Goal: Task Accomplishment & Management: Manage account settings

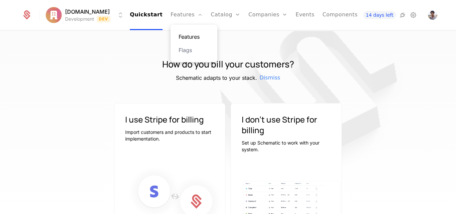
click at [181, 40] on link "Features" at bounding box center [193, 37] width 31 height 8
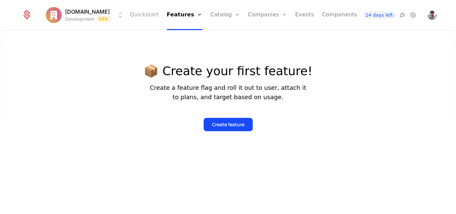
click at [148, 18] on link "Quickstart" at bounding box center [144, 15] width 29 height 30
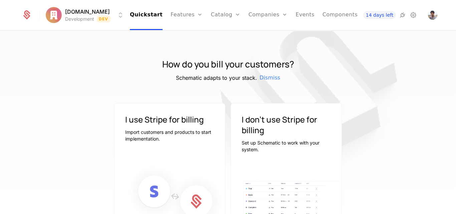
scroll to position [76, 0]
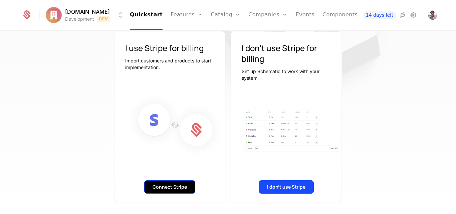
click at [167, 184] on button "Connect Stripe" at bounding box center [169, 186] width 51 height 13
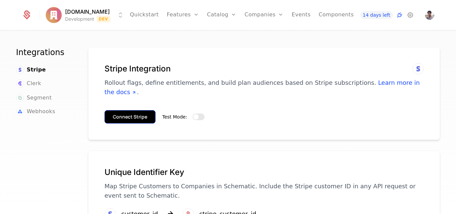
click at [131, 110] on button "Connect Stripe" at bounding box center [129, 116] width 51 height 13
click at [171, 114] on span "Test Mode:" at bounding box center [174, 116] width 25 height 5
click at [192, 113] on button "Test Mode:" at bounding box center [198, 116] width 12 height 7
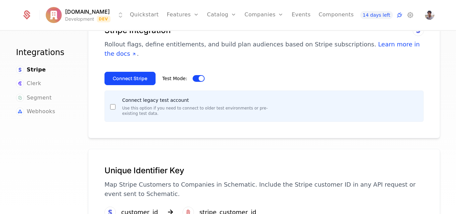
scroll to position [39, 0]
click at [123, 71] on button "Connect Stripe" at bounding box center [129, 77] width 51 height 13
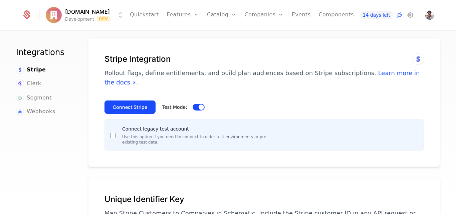
scroll to position [0, 0]
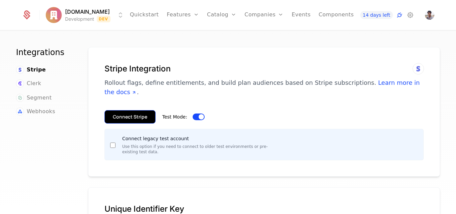
click at [133, 111] on button "Connect Stripe" at bounding box center [129, 116] width 51 height 13
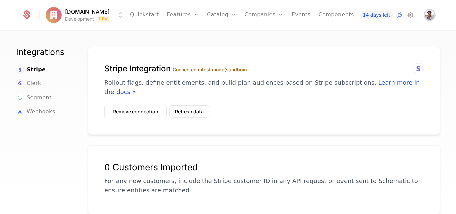
click at [427, 15] on img "Open user button" at bounding box center [429, 14] width 9 height 9
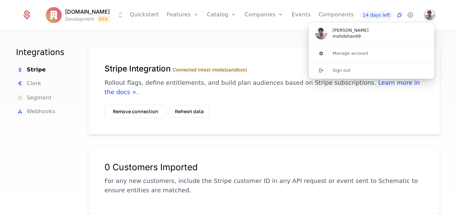
click at [427, 15] on img "Close user button" at bounding box center [429, 14] width 9 height 9
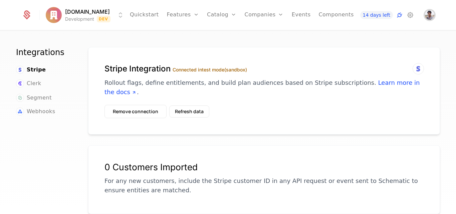
click at [427, 15] on img "Open user button" at bounding box center [429, 14] width 9 height 9
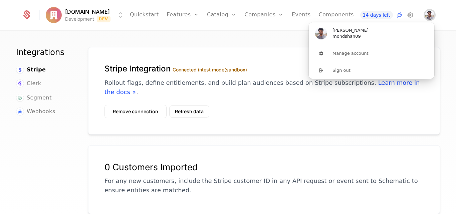
click at [427, 15] on img "Close user button" at bounding box center [429, 14] width 9 height 9
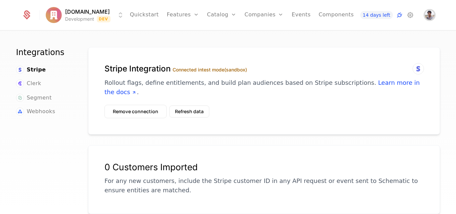
click at [431, 14] on img "Open user button" at bounding box center [429, 14] width 9 height 9
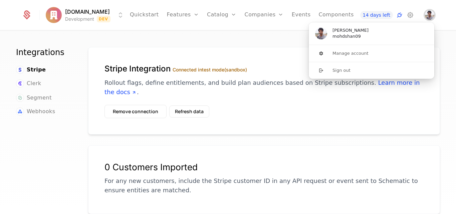
click at [431, 14] on img "Close user button" at bounding box center [429, 14] width 9 height 9
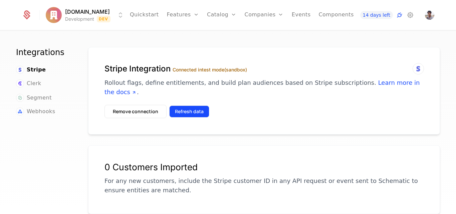
click at [178, 105] on button "Refresh data" at bounding box center [189, 111] width 40 height 12
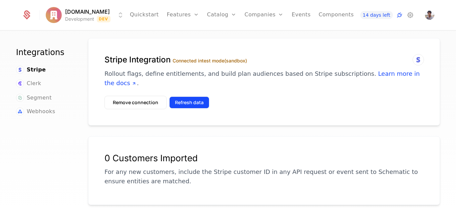
click at [180, 96] on button "Refresh data" at bounding box center [189, 102] width 40 height 12
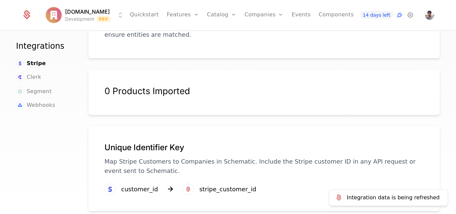
scroll to position [0, 0]
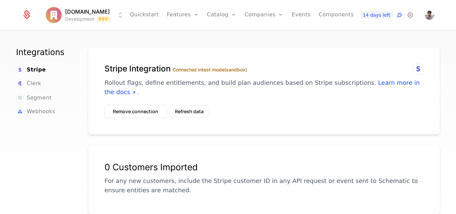
click at [218, 72] on label "Connected in test mode (sandbox)" at bounding box center [209, 70] width 74 height 6
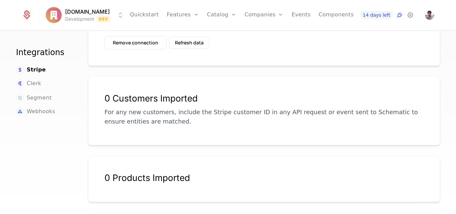
scroll to position [71, 0]
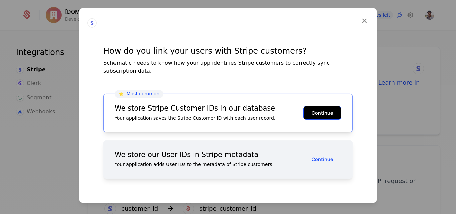
click at [321, 110] on button "Continue" at bounding box center [322, 112] width 38 height 13
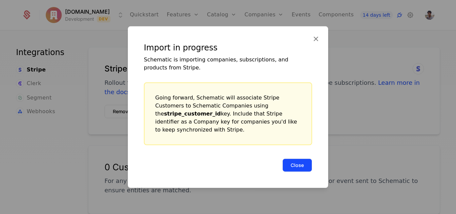
click at [297, 161] on button "Close" at bounding box center [297, 164] width 30 height 13
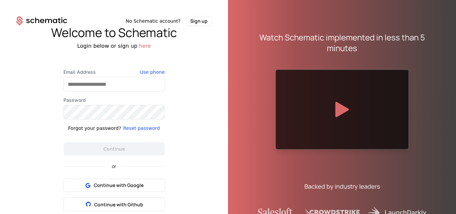
scroll to position [27, 0]
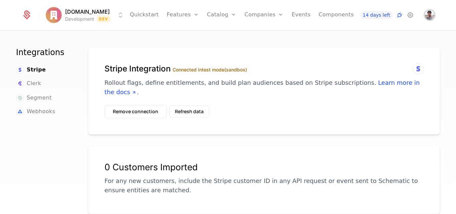
click at [428, 16] on img "Open user button" at bounding box center [429, 14] width 9 height 9
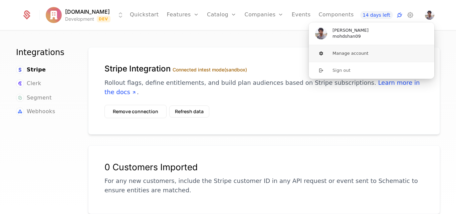
click at [350, 56] on button "Manage account" at bounding box center [371, 53] width 126 height 17
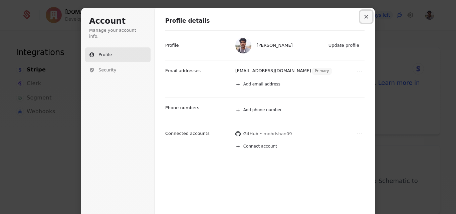
click at [365, 15] on icon "Close modal" at bounding box center [366, 17] width 4 height 4
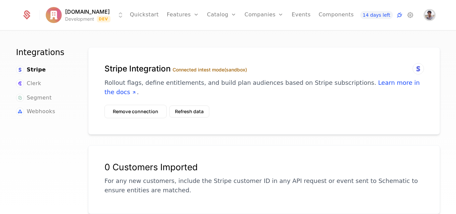
click at [426, 17] on img "Open user button" at bounding box center [429, 14] width 9 height 9
click at [283, 123] on div "Stripe Integration Connected in test mode (sandbox) Rollout flags, define entit…" at bounding box center [264, 90] width 352 height 87
click at [430, 15] on img "Open user button" at bounding box center [429, 14] width 9 height 9
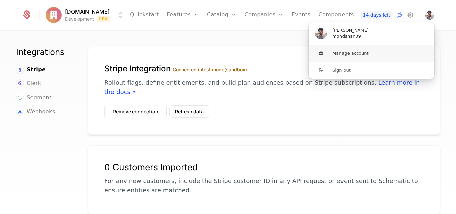
click at [350, 50] on button "Manage account" at bounding box center [371, 53] width 126 height 17
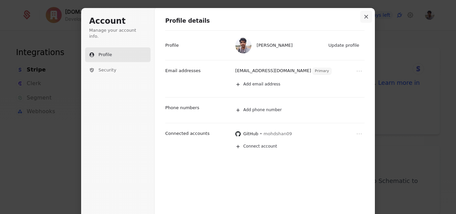
click at [367, 19] on button "Close modal" at bounding box center [366, 17] width 12 height 12
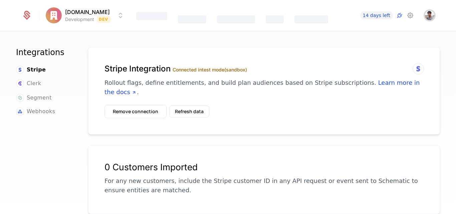
click at [432, 17] on img "Open user button" at bounding box center [429, 15] width 9 height 9
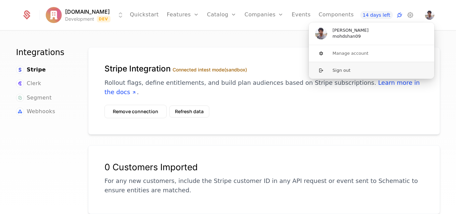
click at [341, 72] on button "Sign out" at bounding box center [371, 70] width 126 height 17
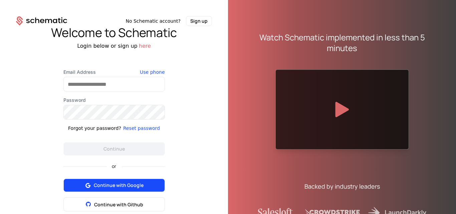
click at [108, 187] on span "Continue with Google" at bounding box center [119, 185] width 50 height 7
